Goal: Communication & Community: Share content

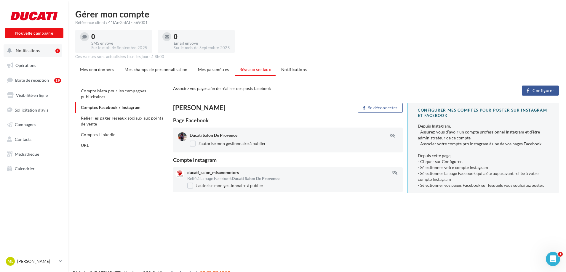
click at [35, 51] on span "Notifications" at bounding box center [28, 50] width 24 height 5
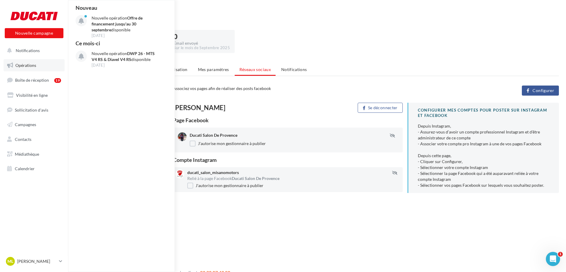
click at [29, 65] on span "Opérations" at bounding box center [25, 65] width 21 height 5
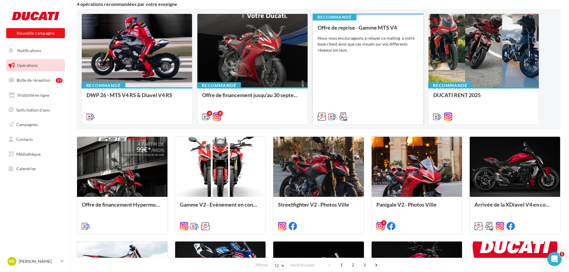
scroll to position [59, 0]
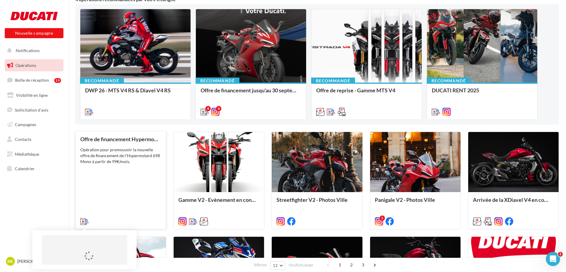
click at [84, 221] on icon at bounding box center [84, 222] width 8 height 8
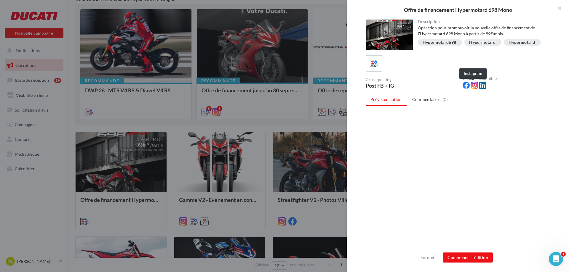
click at [475, 85] on icon at bounding box center [474, 85] width 7 height 7
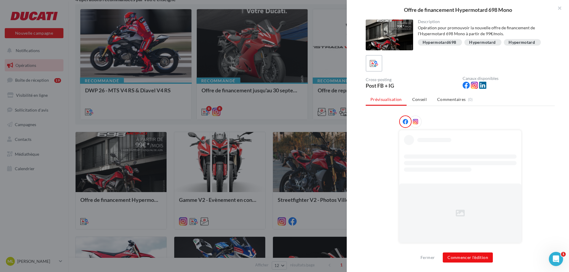
click at [473, 86] on icon at bounding box center [474, 85] width 7 height 7
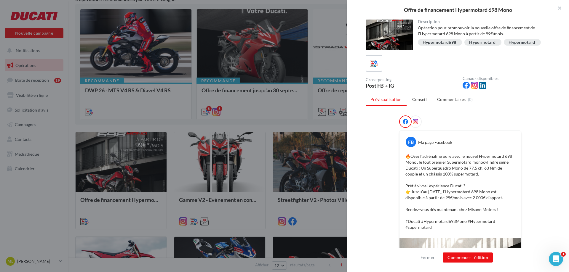
click at [414, 124] on icon at bounding box center [415, 121] width 5 height 5
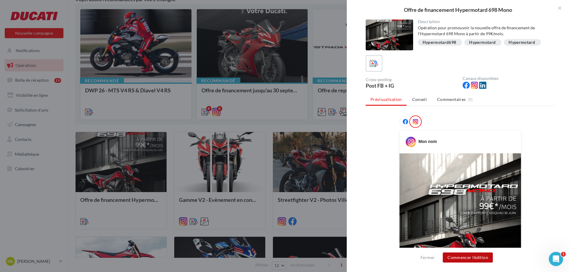
click at [469, 257] on button "Commencer l'édition" at bounding box center [468, 258] width 50 height 10
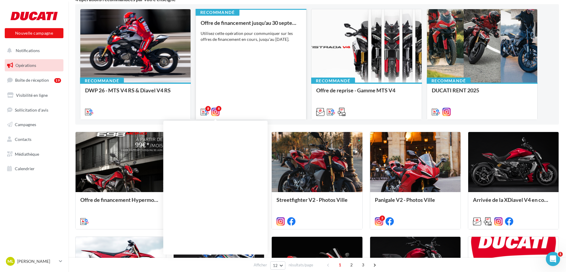
click at [216, 112] on icon at bounding box center [215, 112] width 8 height 8
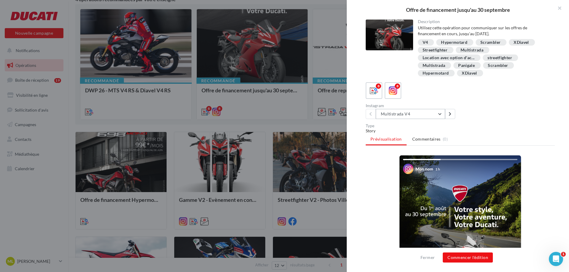
click at [438, 114] on button "Multistrada V4" at bounding box center [410, 114] width 69 height 10
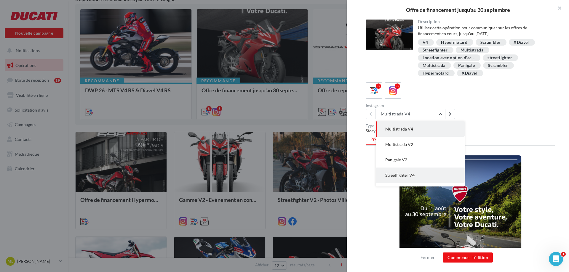
click at [416, 173] on button "Streetfighter V4" at bounding box center [420, 175] width 89 height 15
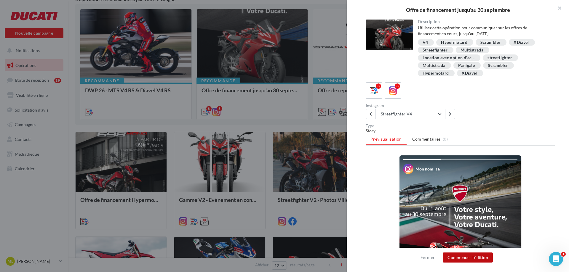
click at [478, 258] on button "Commencer l'édition" at bounding box center [468, 258] width 50 height 10
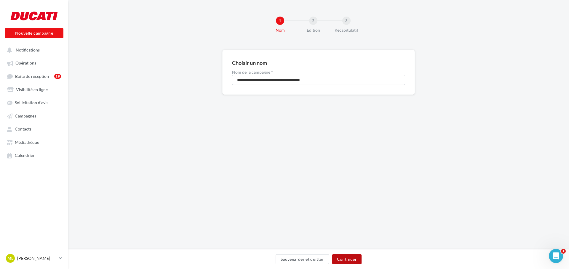
click at [353, 259] on button "Continuer" at bounding box center [346, 260] width 29 height 10
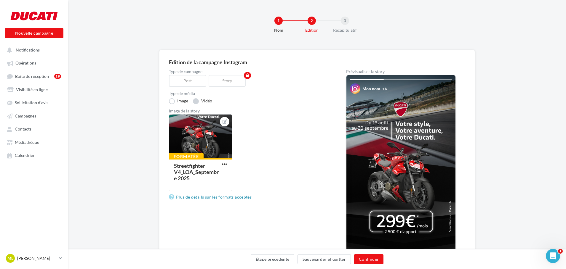
click at [196, 101] on label "Vidéo" at bounding box center [202, 101] width 19 height 6
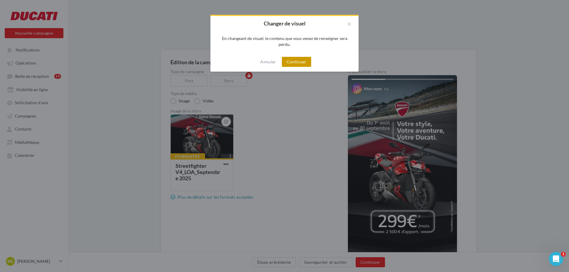
click at [293, 63] on button "Continuer" at bounding box center [296, 62] width 29 height 10
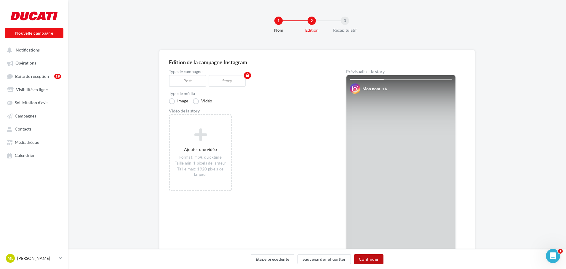
click at [367, 261] on button "Continuer" at bounding box center [368, 260] width 29 height 10
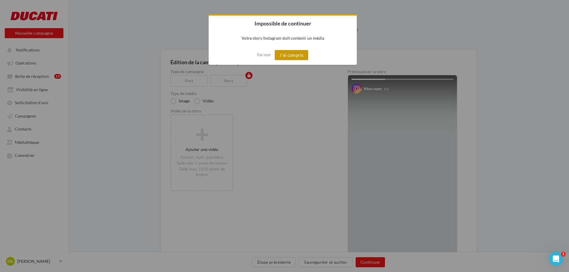
click at [291, 54] on button "J'ai compris" at bounding box center [292, 55] width 34 height 10
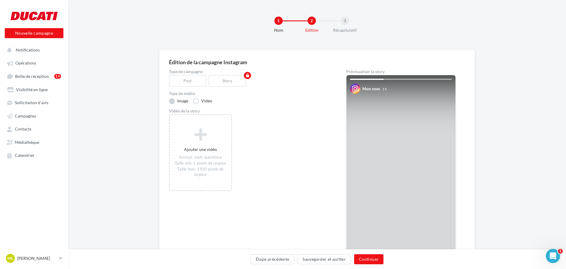
click at [173, 100] on label "Image" at bounding box center [178, 101] width 19 height 6
click at [278, 22] on div "1" at bounding box center [278, 21] width 8 height 8
click at [29, 61] on span "Opérations" at bounding box center [25, 63] width 21 height 5
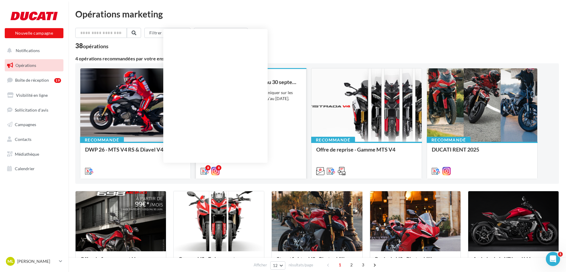
click at [217, 171] on icon at bounding box center [215, 171] width 8 height 8
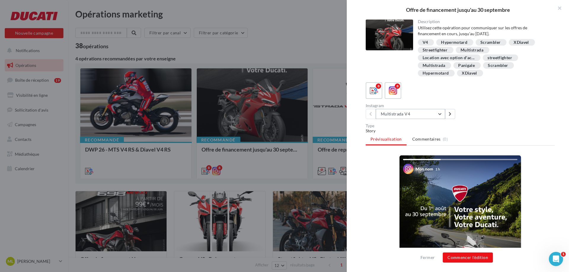
click at [440, 115] on button "Multistrada V4" at bounding box center [410, 114] width 69 height 10
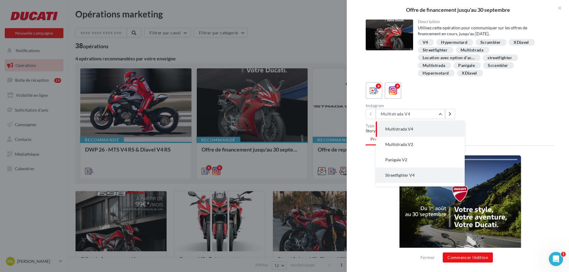
click at [416, 175] on button "Streetfighter V4" at bounding box center [420, 175] width 89 height 15
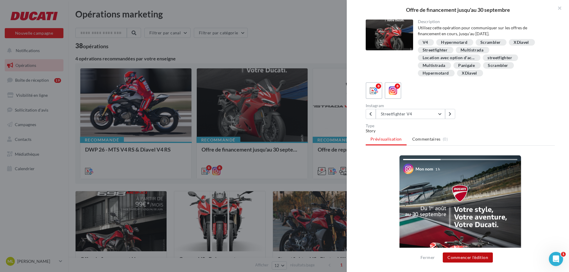
click at [476, 258] on button "Commencer l'édition" at bounding box center [468, 258] width 50 height 10
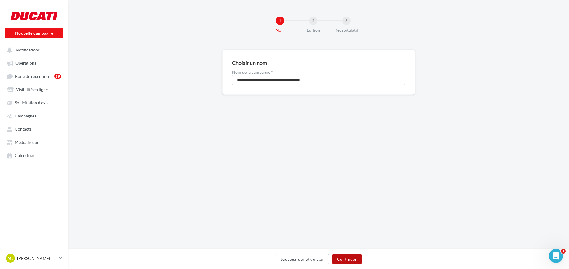
click at [343, 258] on button "Continuer" at bounding box center [346, 260] width 29 height 10
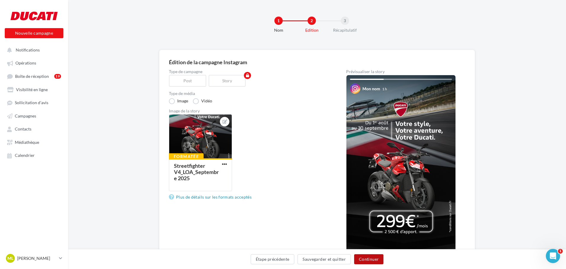
click at [368, 260] on button "Continuer" at bounding box center [368, 260] width 29 height 10
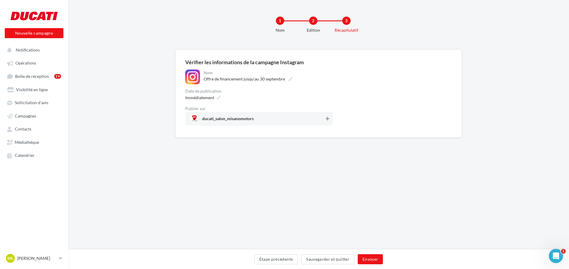
click at [326, 119] on icon at bounding box center [328, 119] width 4 height 4
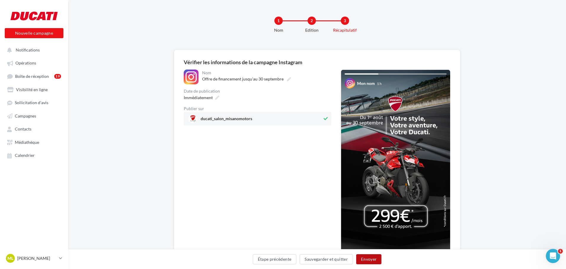
click at [365, 260] on button "Envoyer" at bounding box center [368, 260] width 25 height 10
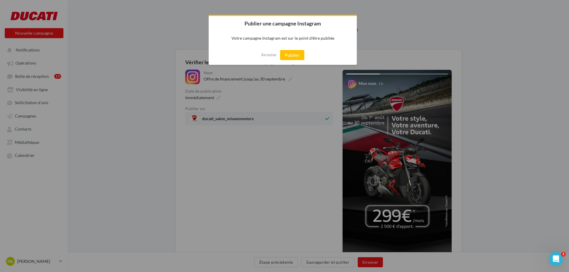
click at [294, 55] on button "Publier" at bounding box center [292, 55] width 24 height 10
